Goal: Find specific page/section: Find specific page/section

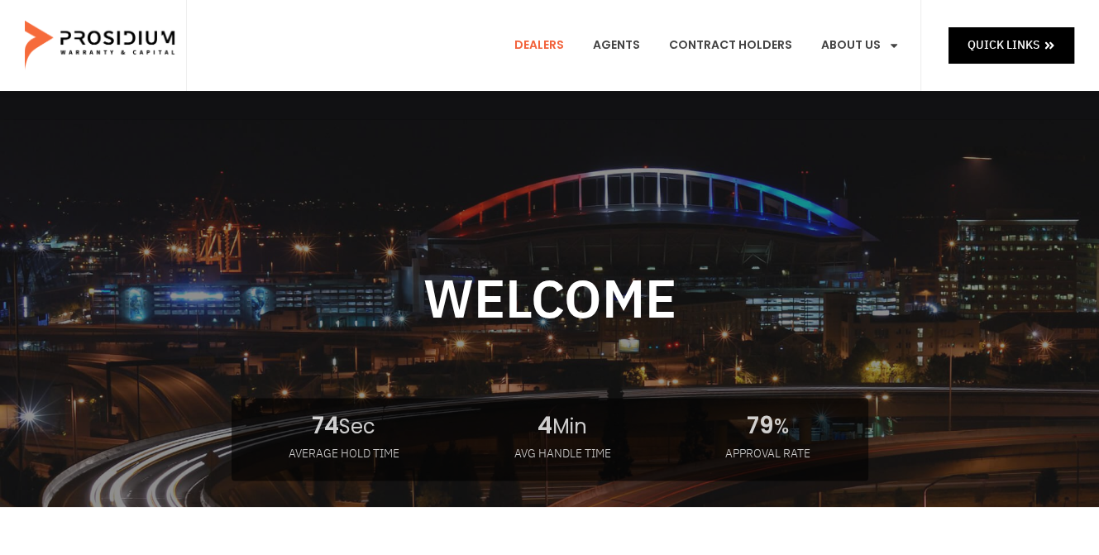
click at [557, 51] on link "Dealers" at bounding box center [538, 45] width 74 height 61
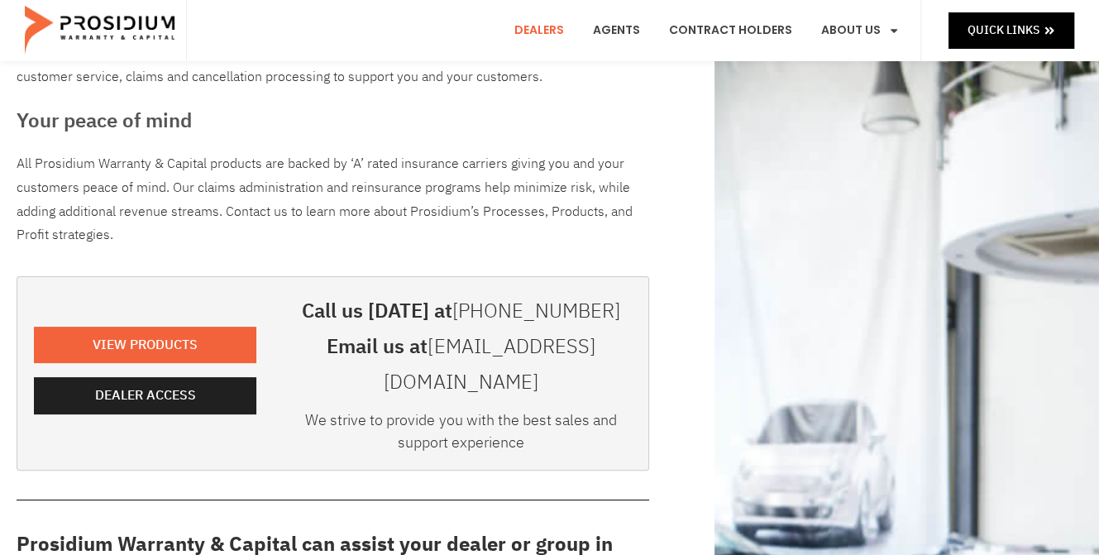
scroll to position [248, 0]
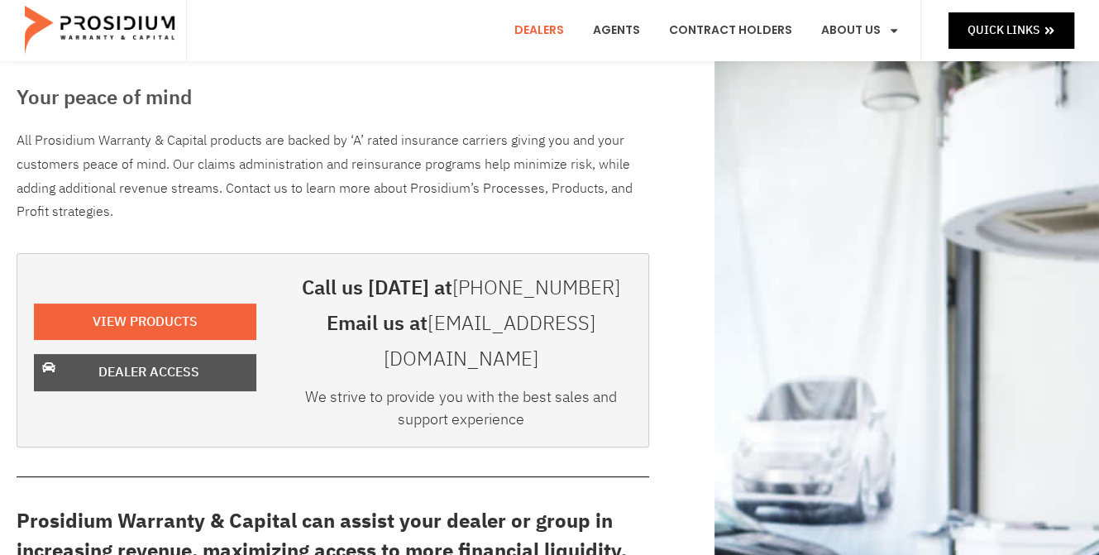
click at [205, 360] on span "Dealer Access" at bounding box center [148, 372] width 179 height 24
